Goal: Task Accomplishment & Management: Manage account settings

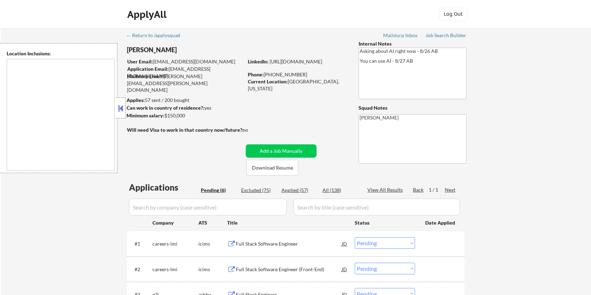
select select ""pending""
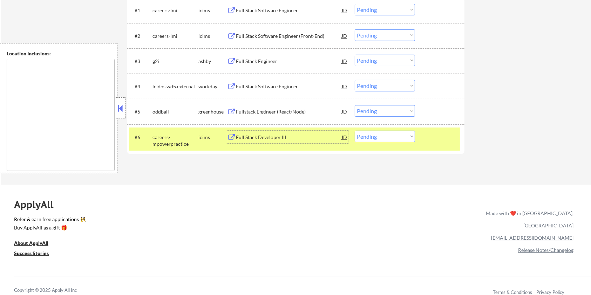
scroll to position [234, 0]
click at [396, 139] on select "Choose an option... Pending Applied Excluded (Questions) Excluded (Expired) Exc…" at bounding box center [385, 137] width 60 height 12
select select ""applied""
click at [355, 131] on select "Choose an option... Pending Applied Excluded (Questions) Excluded (Expired) Exc…" at bounding box center [385, 137] width 60 height 12
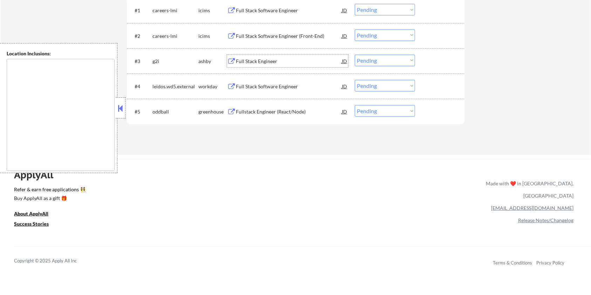
click at [256, 60] on div "Full Stack Engineer" at bounding box center [289, 61] width 106 height 7
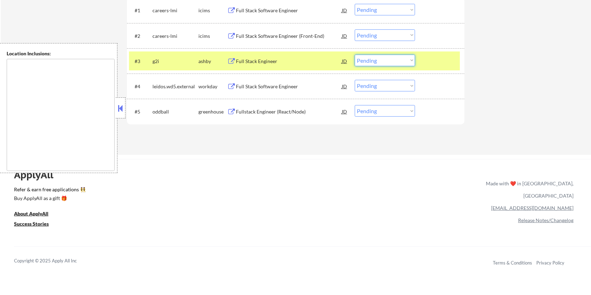
click at [397, 59] on select "Choose an option... Pending Applied Excluded (Questions) Excluded (Expired) Exc…" at bounding box center [385, 61] width 60 height 12
click at [355, 55] on select "Choose an option... Pending Applied Excluded (Questions) Excluded (Expired) Exc…" at bounding box center [385, 61] width 60 height 12
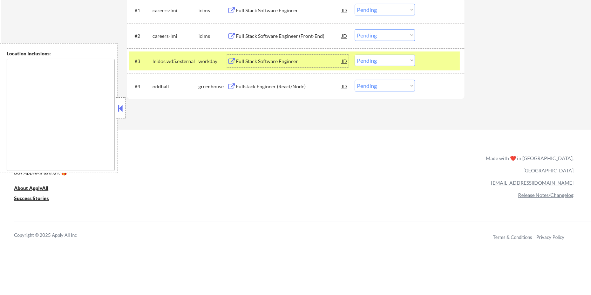
click at [241, 61] on div "Full Stack Software Engineer" at bounding box center [289, 61] width 106 height 7
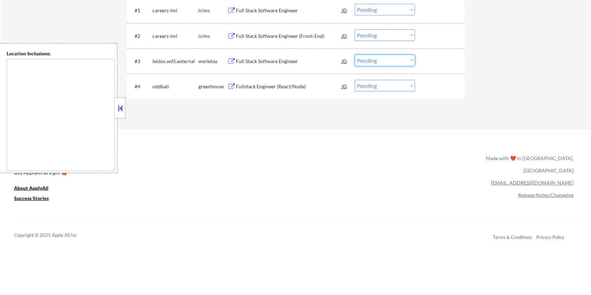
click at [378, 63] on select "Choose an option... Pending Applied Excluded (Questions) Excluded (Expired) Exc…" at bounding box center [385, 61] width 60 height 12
click at [355, 55] on select "Choose an option... Pending Applied Excluded (Questions) Excluded (Expired) Exc…" at bounding box center [385, 61] width 60 height 12
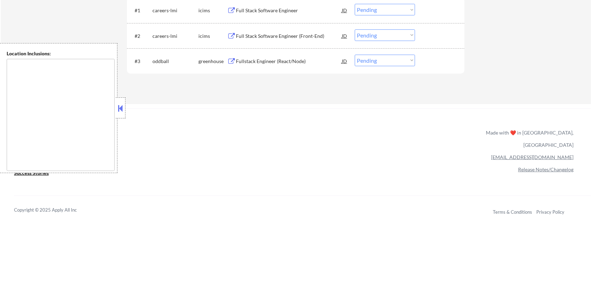
click at [251, 59] on div "Fullstack Engineer (React/Node)" at bounding box center [289, 61] width 106 height 7
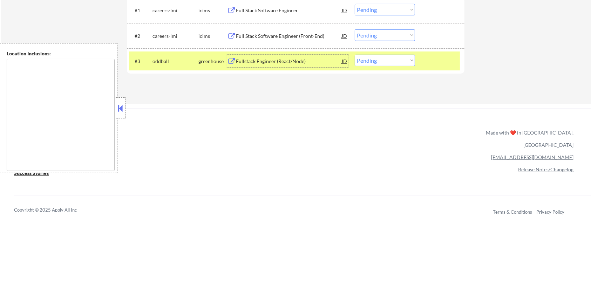
click at [399, 62] on select "Choose an option... Pending Applied Excluded (Questions) Excluded (Expired) Exc…" at bounding box center [385, 61] width 60 height 12
select select ""excluded__expired_""
click at [355, 55] on select "Choose an option... Pending Applied Excluded (Questions) Excluded (Expired) Exc…" at bounding box center [385, 61] width 60 height 12
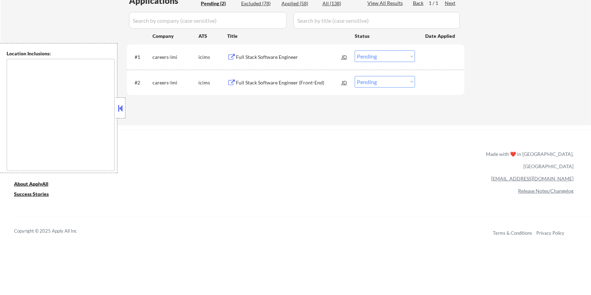
scroll to position [140, 0]
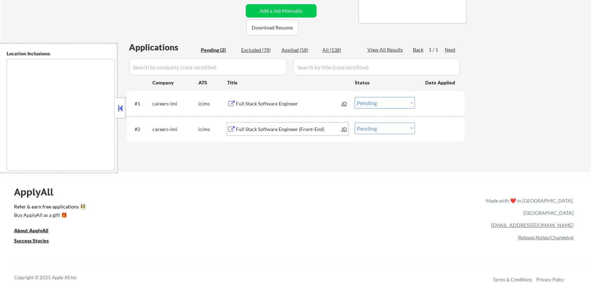
click at [296, 127] on div "Full Stack Software Engineer (Front-End)" at bounding box center [289, 129] width 106 height 7
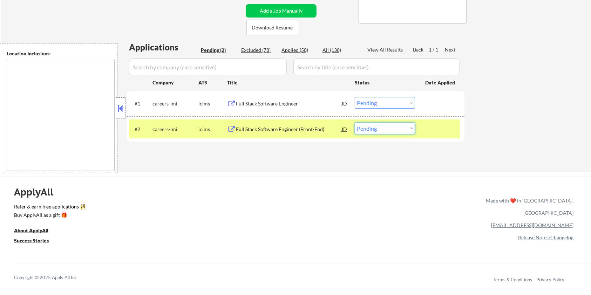
click at [399, 129] on select "Choose an option... Pending Applied Excluded (Questions) Excluded (Expired) Exc…" at bounding box center [385, 129] width 60 height 12
select select ""excluded__expired_""
click at [355, 123] on select "Choose an option... Pending Applied Excluded (Questions) Excluded (Expired) Exc…" at bounding box center [385, 129] width 60 height 12
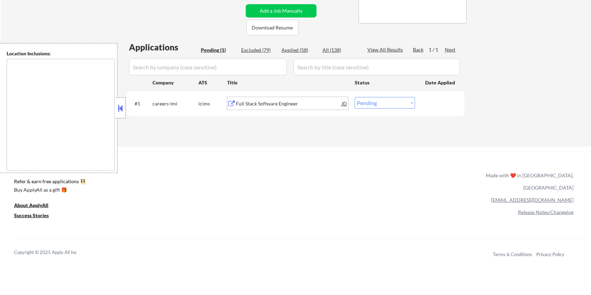
click at [274, 104] on div "Full Stack Software Engineer" at bounding box center [289, 103] width 106 height 7
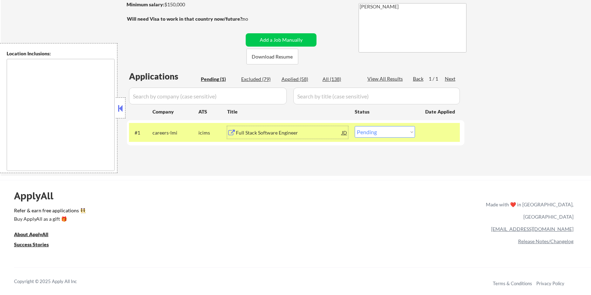
scroll to position [93, 0]
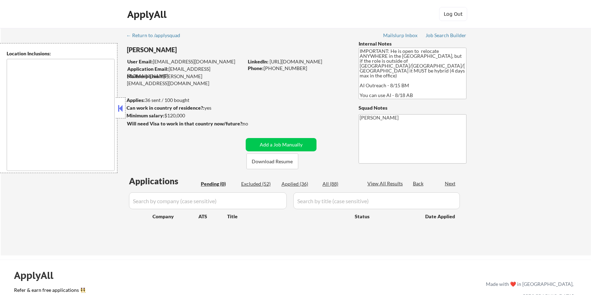
type textarea "country:US"
type textarea "San Francisco, CA Daly City, CA South San Francisco, CA Brisbane, CA Colma, CA …"
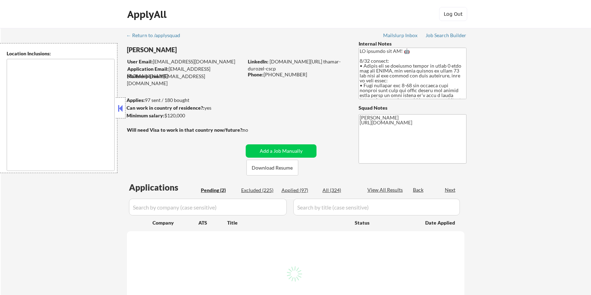
select select ""pending""
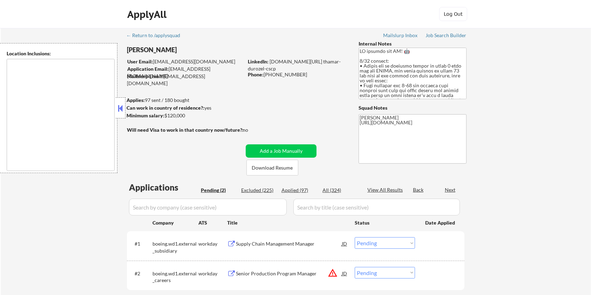
type textarea "Seattle, WA Mercer Island, WA Shoreline, WA Tukwila, WA Burien, WA SeaTac, WA R…"
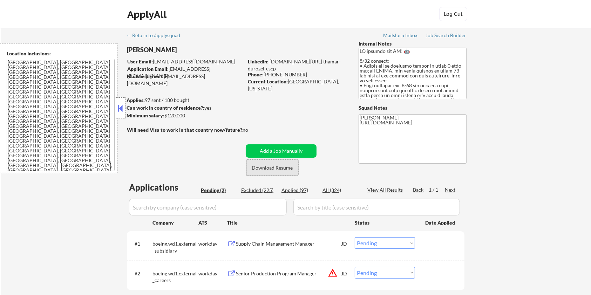
click at [265, 173] on button "Download Resume" at bounding box center [273, 168] width 52 height 16
click at [256, 242] on div "Supply Chain Management Manager" at bounding box center [289, 244] width 106 height 7
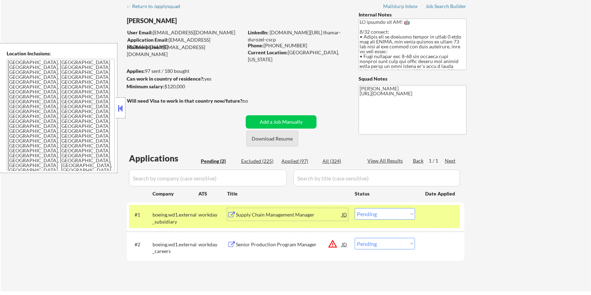
scroll to position [47, 0]
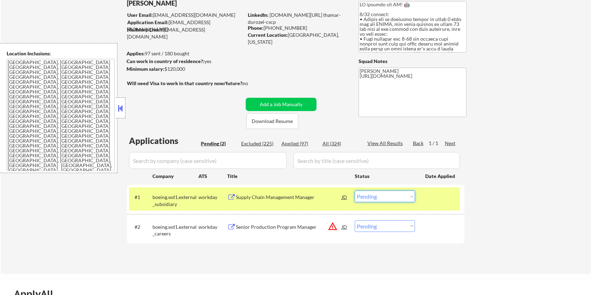
click at [387, 198] on select "Choose an option... Pending Applied Excluded (Questions) Excluded (Expired) Exc…" at bounding box center [385, 197] width 60 height 12
click at [355, 191] on select "Choose an option... Pending Applied Excluded (Questions) Excluded (Expired) Exc…" at bounding box center [385, 197] width 60 height 12
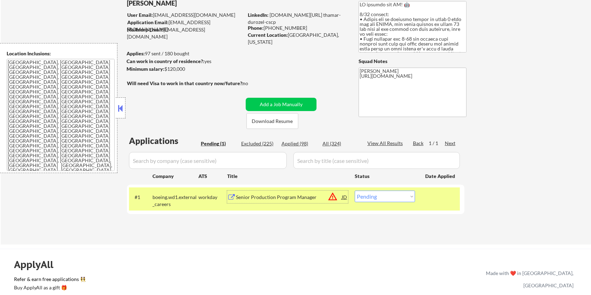
click at [252, 195] on div "Senior Production Program Manager" at bounding box center [289, 197] width 106 height 7
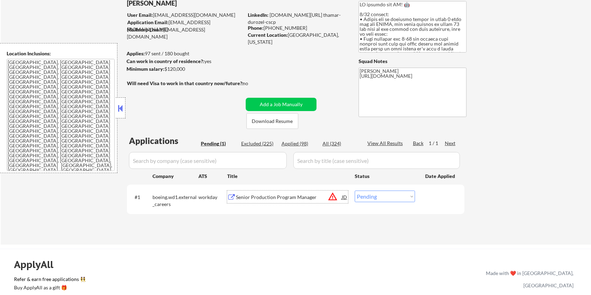
click at [379, 196] on select "Choose an option... Pending Applied Excluded (Questions) Excluded (Expired) Exc…" at bounding box center [385, 197] width 60 height 12
select select ""excluded__bad_match_""
click at [355, 191] on select "Choose an option... Pending Applied Excluded (Questions) Excluded (Expired) Exc…" at bounding box center [385, 197] width 60 height 12
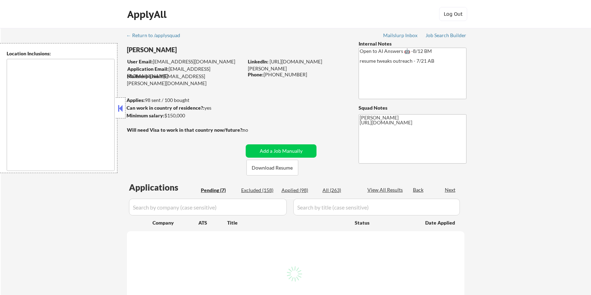
select select ""pending""
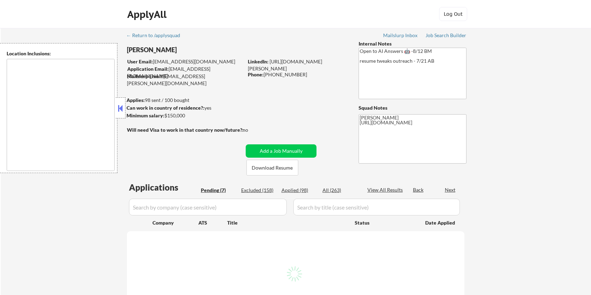
select select ""pending""
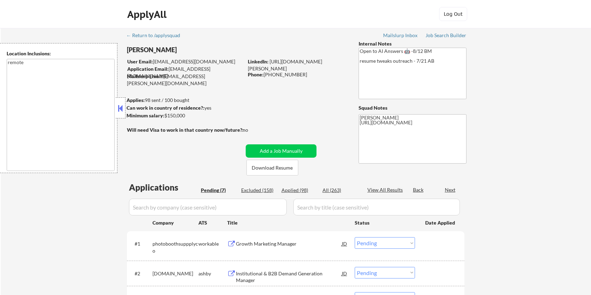
type textarea "remote"
click at [268, 172] on button "Download Resume" at bounding box center [273, 168] width 52 height 16
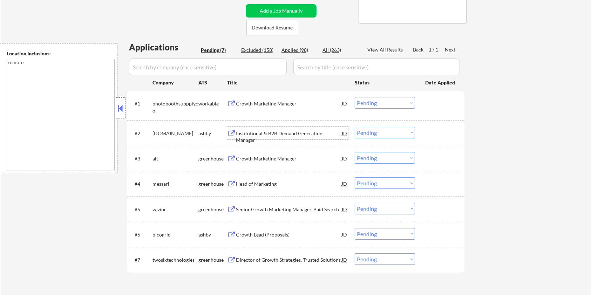
click at [257, 133] on div "Institutional & B2B Demand Generation Manager" at bounding box center [289, 137] width 106 height 14
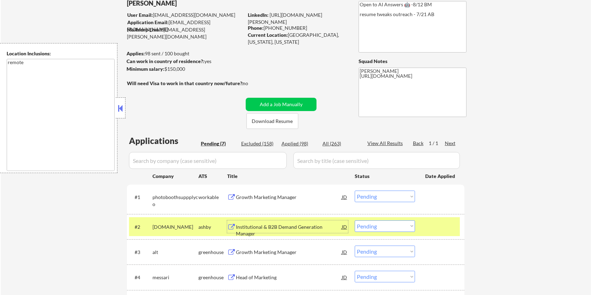
scroll to position [0, 0]
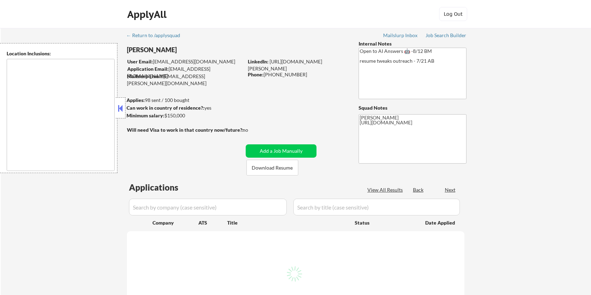
select select ""pending""
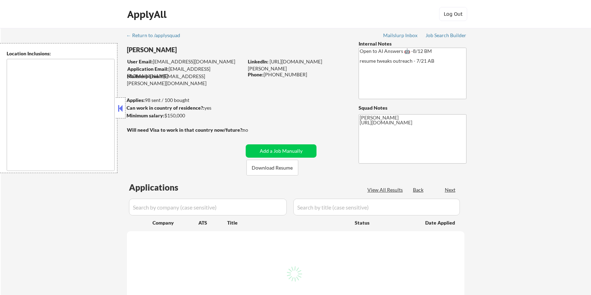
select select ""pending""
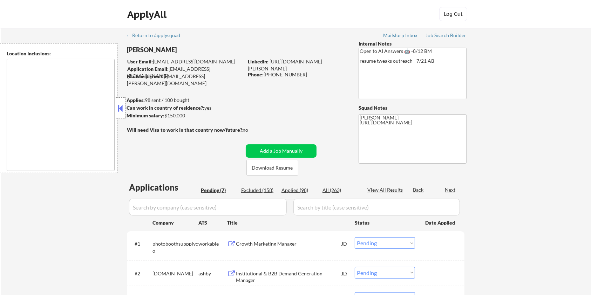
type textarea "remote"
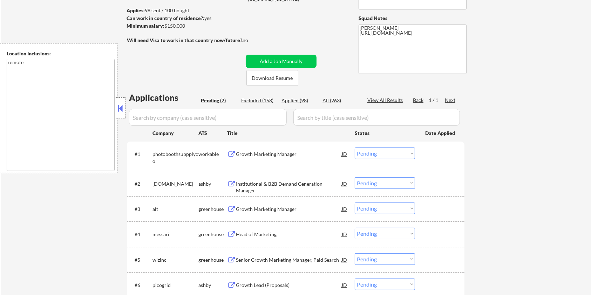
scroll to position [93, 0]
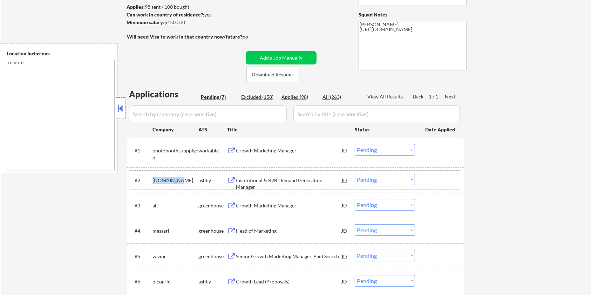
drag, startPoint x: 179, startPoint y: 179, endPoint x: 153, endPoint y: 178, distance: 26.0
click at [153, 178] on div "[DOMAIN_NAME]" at bounding box center [176, 180] width 46 height 7
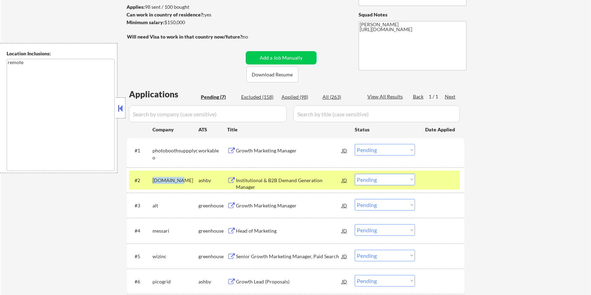
copy div "[DOMAIN_NAME]"
click at [245, 179] on div "Institutional & B2B Demand Generation Manager" at bounding box center [289, 184] width 106 height 14
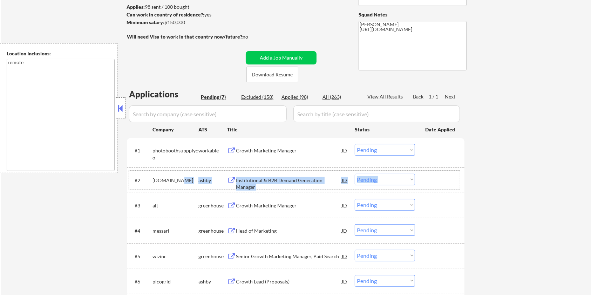
drag, startPoint x: 184, startPoint y: 180, endPoint x: 154, endPoint y: 173, distance: 31.3
click at [154, 173] on div "#2 kraken.com ashby Institutional & B2B Demand Generation Manager JD Choose an …" at bounding box center [294, 180] width 331 height 19
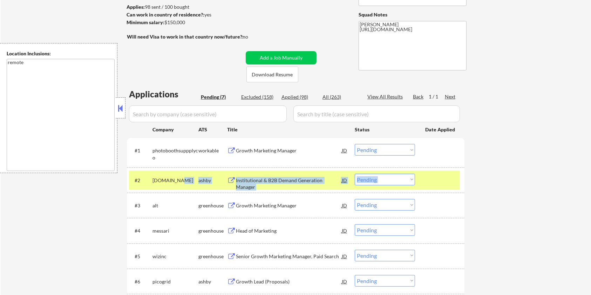
click at [182, 178] on div "kraken.com" at bounding box center [176, 180] width 46 height 7
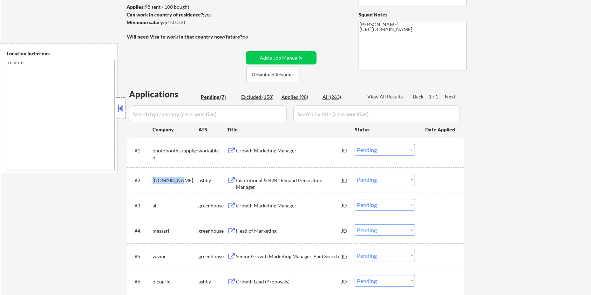
drag, startPoint x: 181, startPoint y: 178, endPoint x: 153, endPoint y: 178, distance: 28.1
click at [153, 178] on div "kraken.com" at bounding box center [176, 180] width 46 height 7
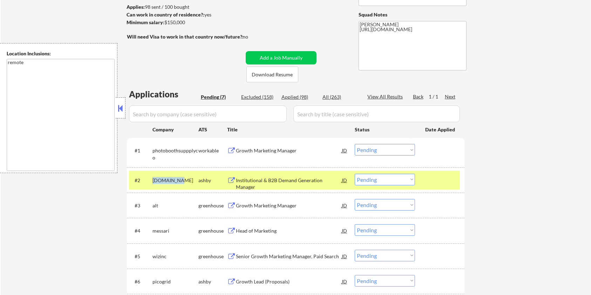
copy div "kraken.com"
click at [382, 180] on select "Choose an option... Pending Applied Excluded (Questions) Excluded (Expired) Exc…" at bounding box center [385, 180] width 60 height 12
click at [355, 174] on select "Choose an option... Pending Applied Excluded (Questions) Excluded (Expired) Exc…" at bounding box center [385, 180] width 60 height 12
select select ""pending""
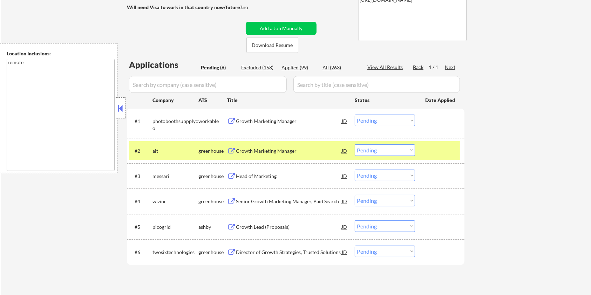
scroll to position [140, 0]
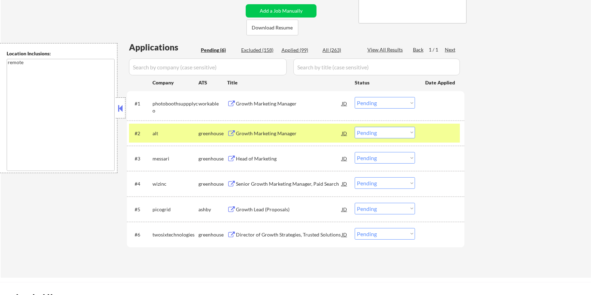
click at [250, 205] on div "Growth Lead (Proposals)" at bounding box center [289, 209] width 106 height 13
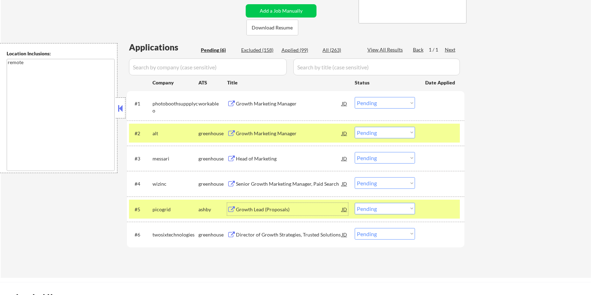
click at [393, 209] on select "Choose an option... Pending Applied Excluded (Questions) Excluded (Expired) Exc…" at bounding box center [385, 209] width 60 height 12
click at [355, 203] on select "Choose an option... Pending Applied Excluded (Questions) Excluded (Expired) Exc…" at bounding box center [385, 209] width 60 height 12
select select ""pending""
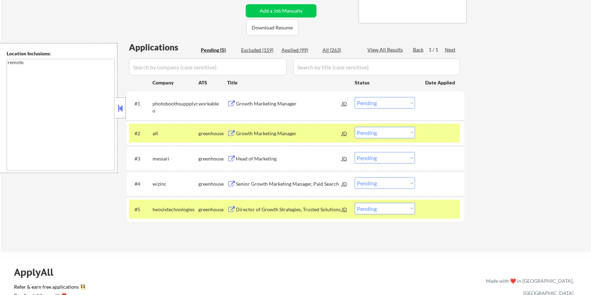
click at [257, 131] on div "Growth Marketing Manager" at bounding box center [289, 133] width 106 height 7
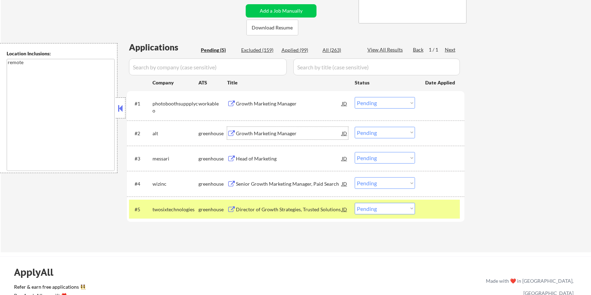
click at [373, 133] on select "Choose an option... Pending Applied Excluded (Questions) Excluded (Expired) Exc…" at bounding box center [385, 133] width 60 height 12
click at [355, 127] on select "Choose an option... Pending Applied Excluded (Questions) Excluded (Expired) Exc…" at bounding box center [385, 133] width 60 height 12
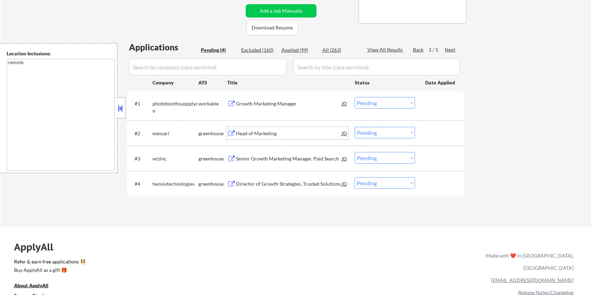
click at [262, 129] on div "Head of Marketing" at bounding box center [289, 133] width 106 height 13
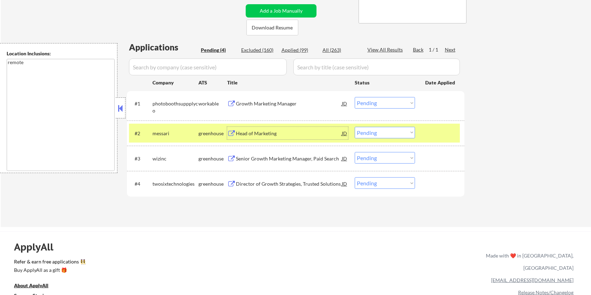
click at [393, 133] on select "Choose an option... Pending Applied Excluded (Questions) Excluded (Expired) Exc…" at bounding box center [385, 133] width 60 height 12
click at [355, 127] on select "Choose an option... Pending Applied Excluded (Questions) Excluded (Expired) Exc…" at bounding box center [385, 133] width 60 height 12
select select ""pending""
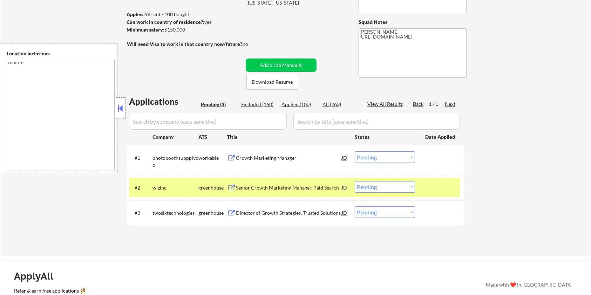
scroll to position [47, 0]
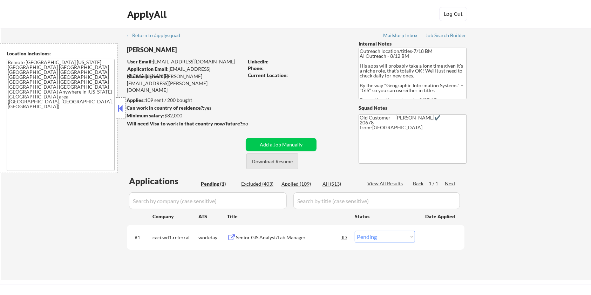
click at [281, 163] on button "Download Resume" at bounding box center [273, 162] width 52 height 16
click at [520, 99] on div "← Return to /applysquad Mailslurp Inbox Job Search Builder [PERSON_NAME] User E…" at bounding box center [296, 154] width 591 height 253
click at [249, 237] on div "Senior GIS Analyst/Lab Manager" at bounding box center [289, 237] width 106 height 7
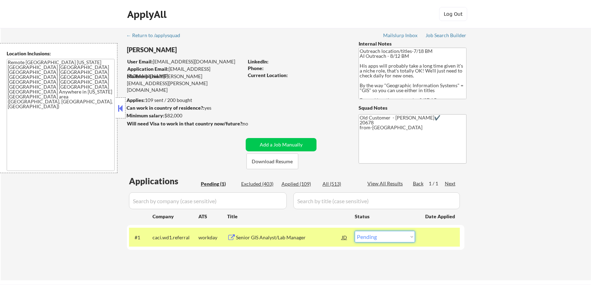
click at [405, 237] on select "Choose an option... Pending Applied Excluded (Questions) Excluded (Expired) Exc…" at bounding box center [385, 237] width 60 height 12
select select ""excluded__expired_""
click at [355, 231] on select "Choose an option... Pending Applied Excluded (Questions) Excluded (Expired) Exc…" at bounding box center [385, 237] width 60 height 12
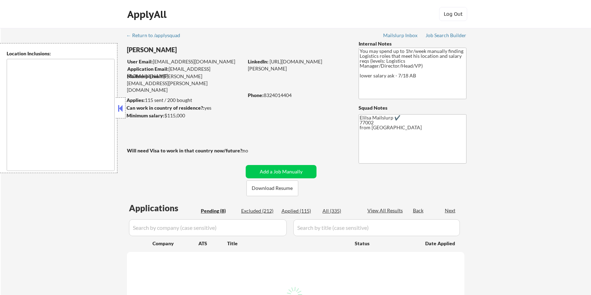
select select ""pending""
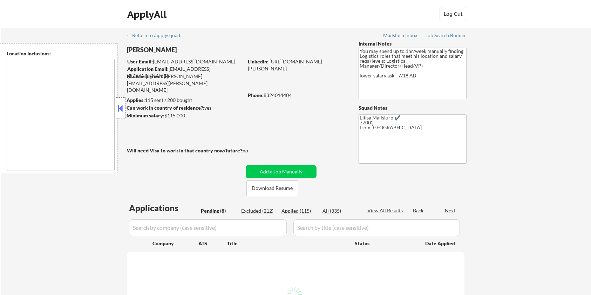
select select ""pending""
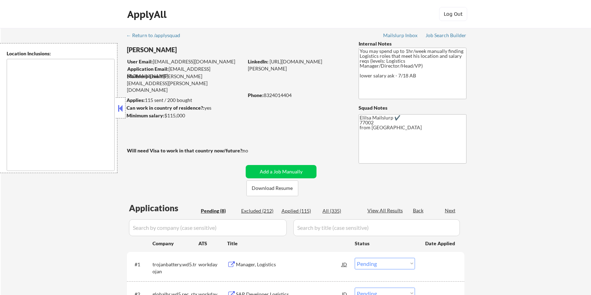
type textarea "Houston, TX Bellaire, TX West University Place, TX Southside Place, TX Hunters …"
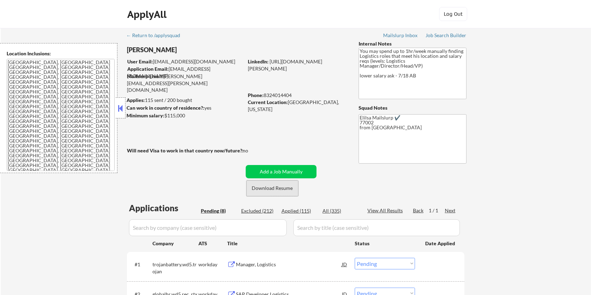
click at [272, 186] on button "Download Resume" at bounding box center [273, 189] width 52 height 16
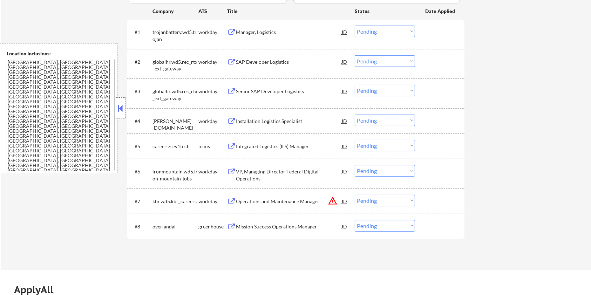
scroll to position [234, 0]
click at [242, 224] on div "Mission Success Operations Manager" at bounding box center [289, 225] width 106 height 7
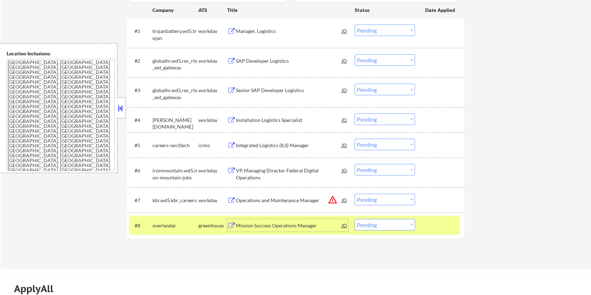
click at [389, 224] on select "Choose an option... Pending Applied Excluded (Questions) Excluded (Expired) Exc…" at bounding box center [385, 225] width 60 height 12
select select ""excluded__expired_""
click at [355, 219] on select "Choose an option... Pending Applied Excluded (Questions) Excluded (Expired) Exc…" at bounding box center [385, 225] width 60 height 12
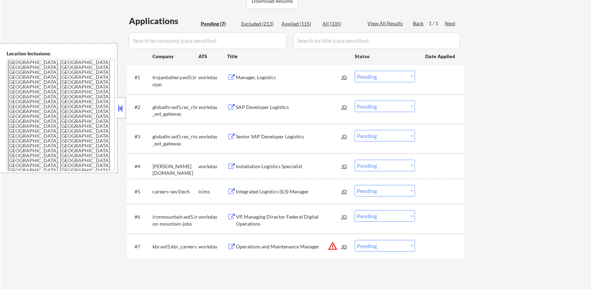
scroll to position [187, 0]
click at [255, 76] on div "Manager, Logistics" at bounding box center [289, 77] width 106 height 7
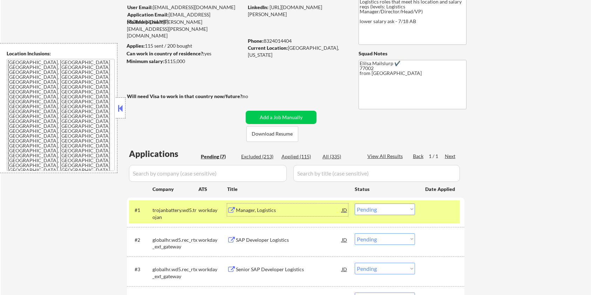
scroll to position [47, 0]
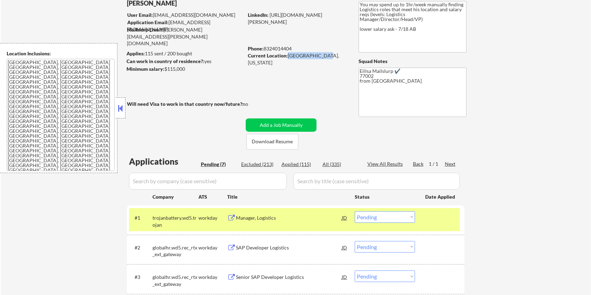
drag, startPoint x: 323, startPoint y: 55, endPoint x: 287, endPoint y: 58, distance: 35.5
click at [287, 58] on div "Current Location: Houston, Texas" at bounding box center [297, 59] width 99 height 14
copy div "Houston, Texas"
click at [384, 220] on select "Choose an option... Pending Applied Excluded (Questions) Excluded (Expired) Exc…" at bounding box center [385, 218] width 60 height 12
click at [355, 212] on select "Choose an option... Pending Applied Excluded (Questions) Excluded (Expired) Exc…" at bounding box center [385, 218] width 60 height 12
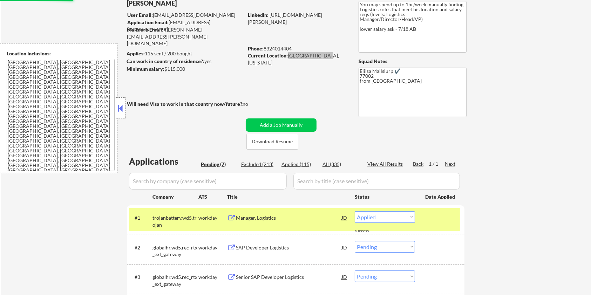
select select ""pending""
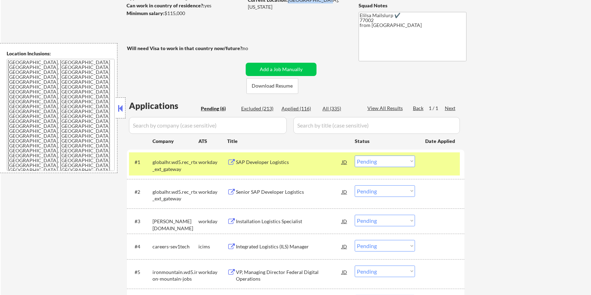
scroll to position [140, 0]
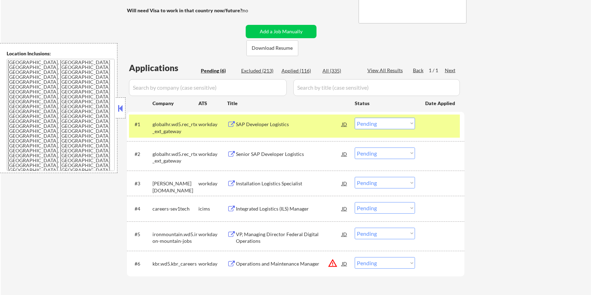
click at [268, 158] on div "Senior SAP Developer Logistics" at bounding box center [289, 154] width 106 height 13
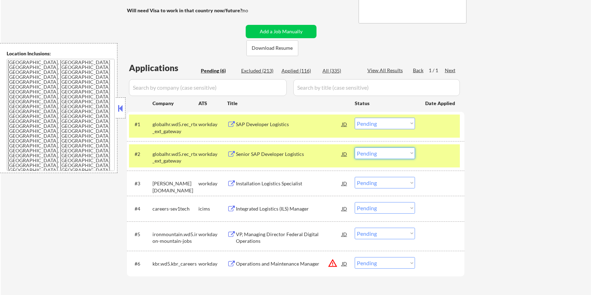
click at [410, 153] on select "Choose an option... Pending Applied Excluded (Questions) Excluded (Expired) Exc…" at bounding box center [385, 154] width 60 height 12
click at [355, 148] on select "Choose an option... Pending Applied Excluded (Questions) Excluded (Expired) Exc…" at bounding box center [385, 154] width 60 height 12
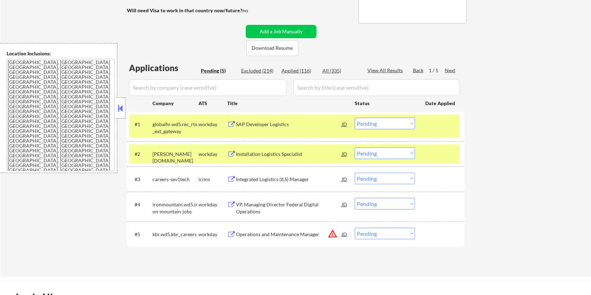
click at [280, 151] on div "Installation Logistics Specialist" at bounding box center [289, 154] width 106 height 7
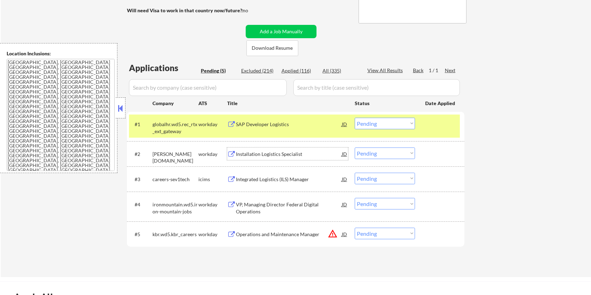
click at [384, 153] on select "Choose an option... Pending Applied Excluded (Questions) Excluded (Expired) Exc…" at bounding box center [385, 154] width 60 height 12
click at [355, 148] on select "Choose an option... Pending Applied Excluded (Questions) Excluded (Expired) Exc…" at bounding box center [385, 154] width 60 height 12
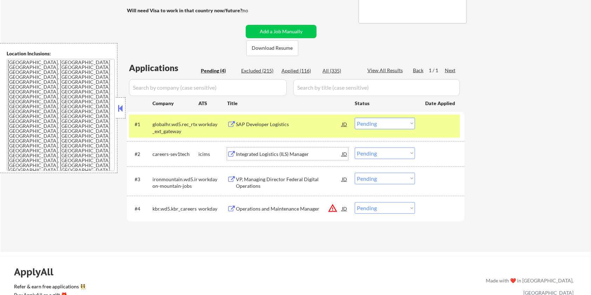
click at [283, 153] on div "Integrated Logistics (ILS) Manager" at bounding box center [289, 154] width 106 height 7
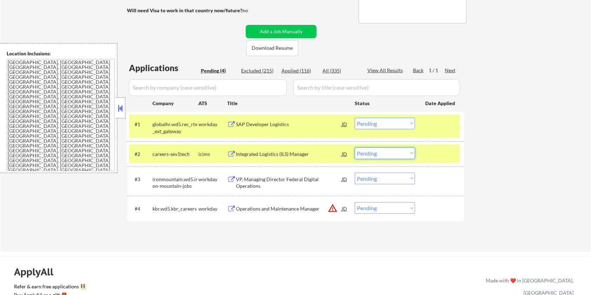
click at [376, 156] on select "Choose an option... Pending Applied Excluded (Questions) Excluded (Expired) Exc…" at bounding box center [385, 154] width 60 height 12
click at [355, 148] on select "Choose an option... Pending Applied Excluded (Questions) Excluded (Expired) Exc…" at bounding box center [385, 154] width 60 height 12
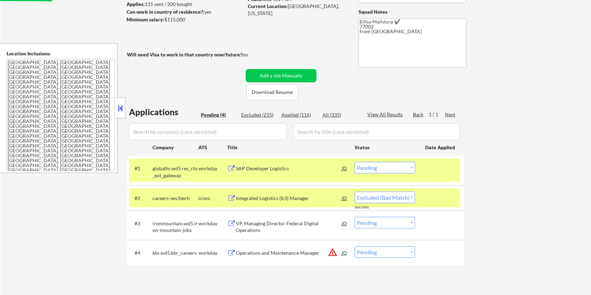
scroll to position [47, 0]
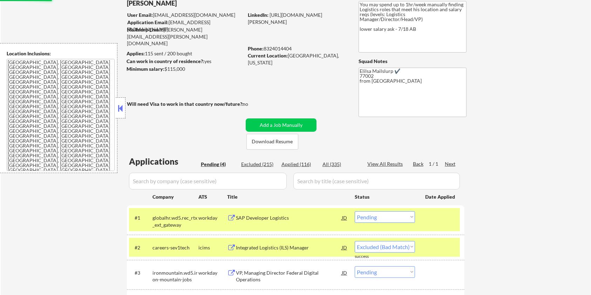
select select ""pending""
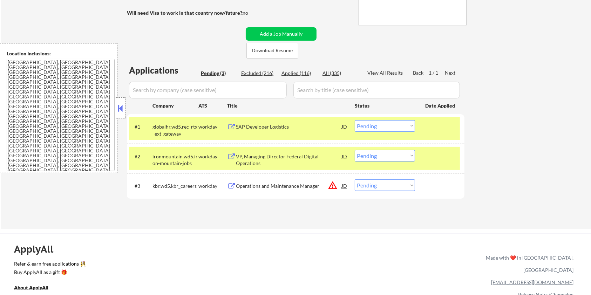
scroll to position [140, 0]
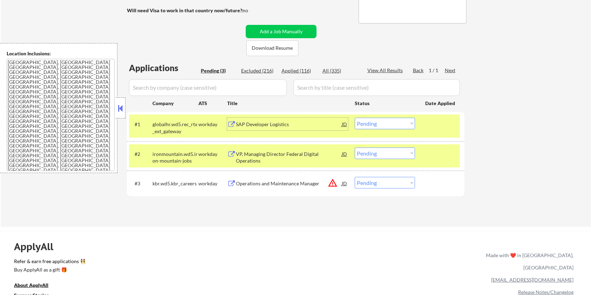
click at [264, 126] on div "SAP Developer Logistics" at bounding box center [289, 124] width 106 height 7
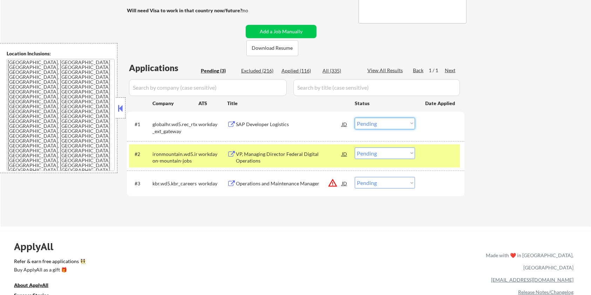
click at [390, 123] on select "Choose an option... Pending Applied Excluded (Questions) Excluded (Expired) Exc…" at bounding box center [385, 124] width 60 height 12
click at [355, 118] on select "Choose an option... Pending Applied Excluded (Questions) Excluded (Expired) Exc…" at bounding box center [385, 124] width 60 height 12
select select ""pending""
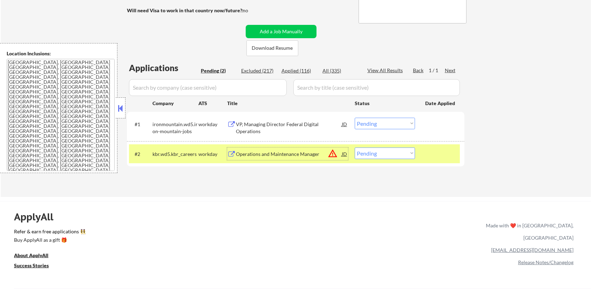
click at [268, 152] on div "Operations and Maintenance Manager" at bounding box center [289, 154] width 106 height 7
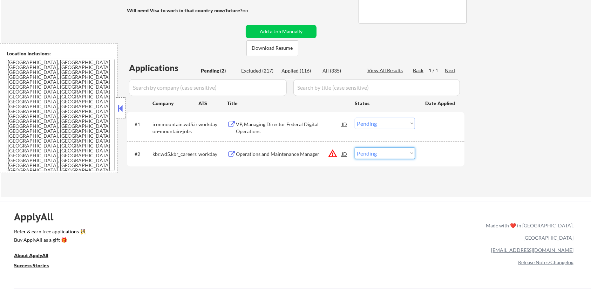
click at [382, 158] on select "Choose an option... Pending Applied Excluded (Questions) Excluded (Expired) Exc…" at bounding box center [385, 154] width 60 height 12
select select ""excluded__expired_""
click at [355, 148] on select "Choose an option... Pending Applied Excluded (Questions) Excluded (Expired) Exc…" at bounding box center [385, 154] width 60 height 12
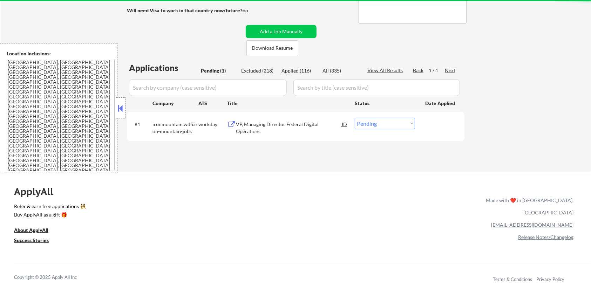
click at [285, 125] on div "VP, Managing Director Federal Digital Operations" at bounding box center [289, 128] width 106 height 14
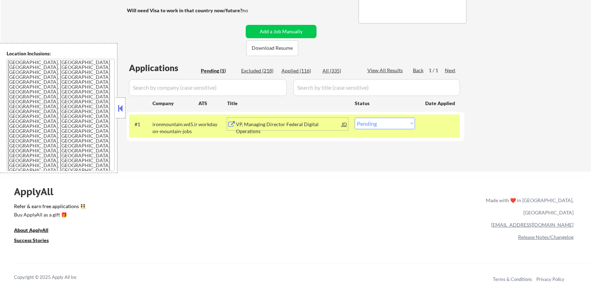
click at [383, 125] on select "Choose an option... Pending Applied Excluded (Questions) Excluded (Expired) Exc…" at bounding box center [385, 124] width 60 height 12
select select ""excluded__expired_""
click at [355, 118] on select "Choose an option... Pending Applied Excluded (Questions) Excluded (Expired) Exc…" at bounding box center [385, 124] width 60 height 12
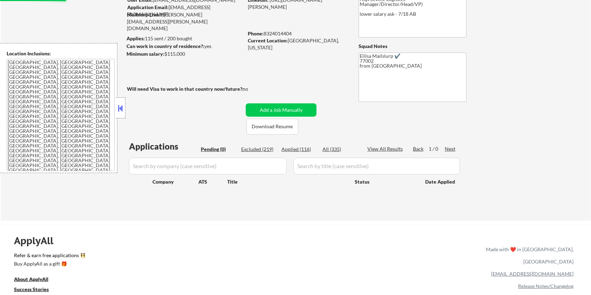
scroll to position [47, 0]
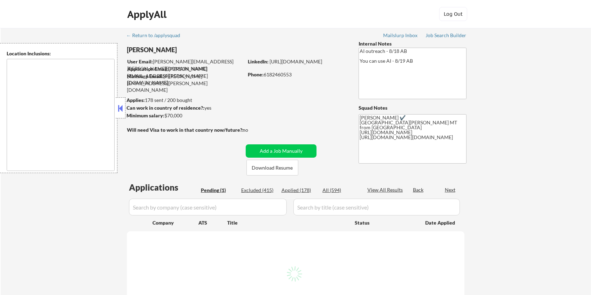
select select ""pending""
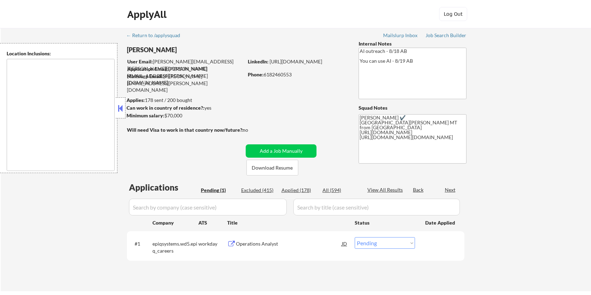
type textarea "[GEOGRAPHIC_DATA][PERSON_NAME], CO [PERSON_NAME], CO [GEOGRAPHIC_DATA], CO Timn…"
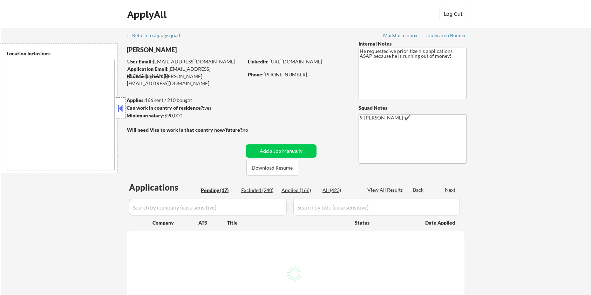
select select ""pending""
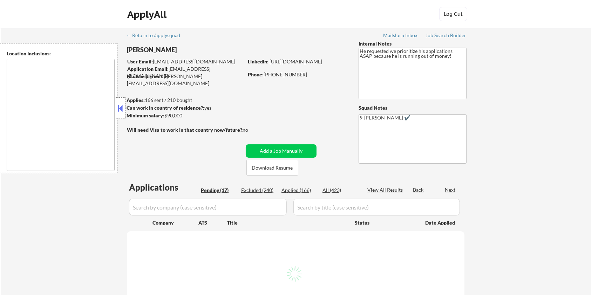
select select ""pending""
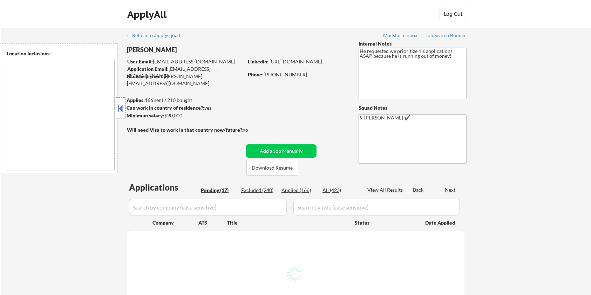
select select ""pending""
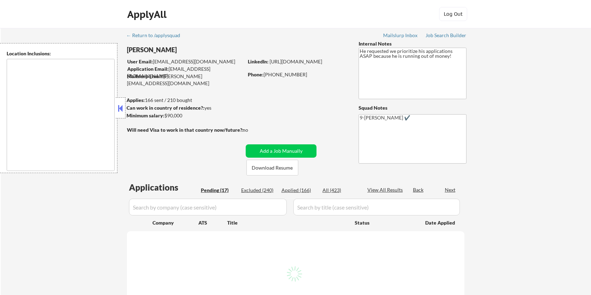
select select ""pending""
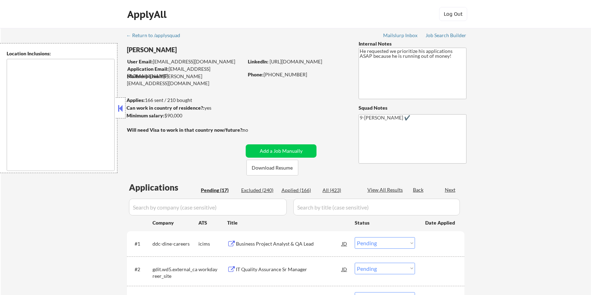
type textarea "[GEOGRAPHIC_DATA], [GEOGRAPHIC_DATA] [GEOGRAPHIC_DATA], [GEOGRAPHIC_DATA] [GEOG…"
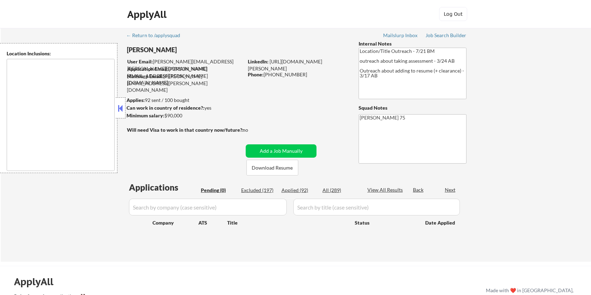
type textarea "remote"
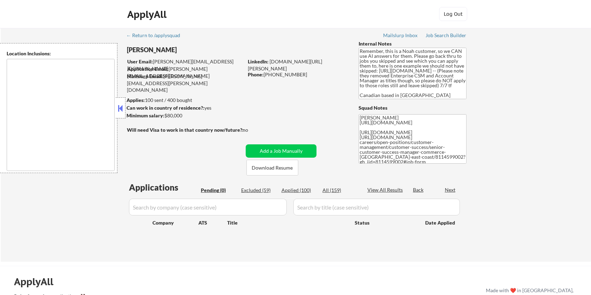
type textarea "[GEOGRAPHIC_DATA], ON [GEOGRAPHIC_DATA], ON [GEOGRAPHIC_DATA], ON [GEOGRAPHIC_D…"
